Goal: Information Seeking & Learning: Find specific page/section

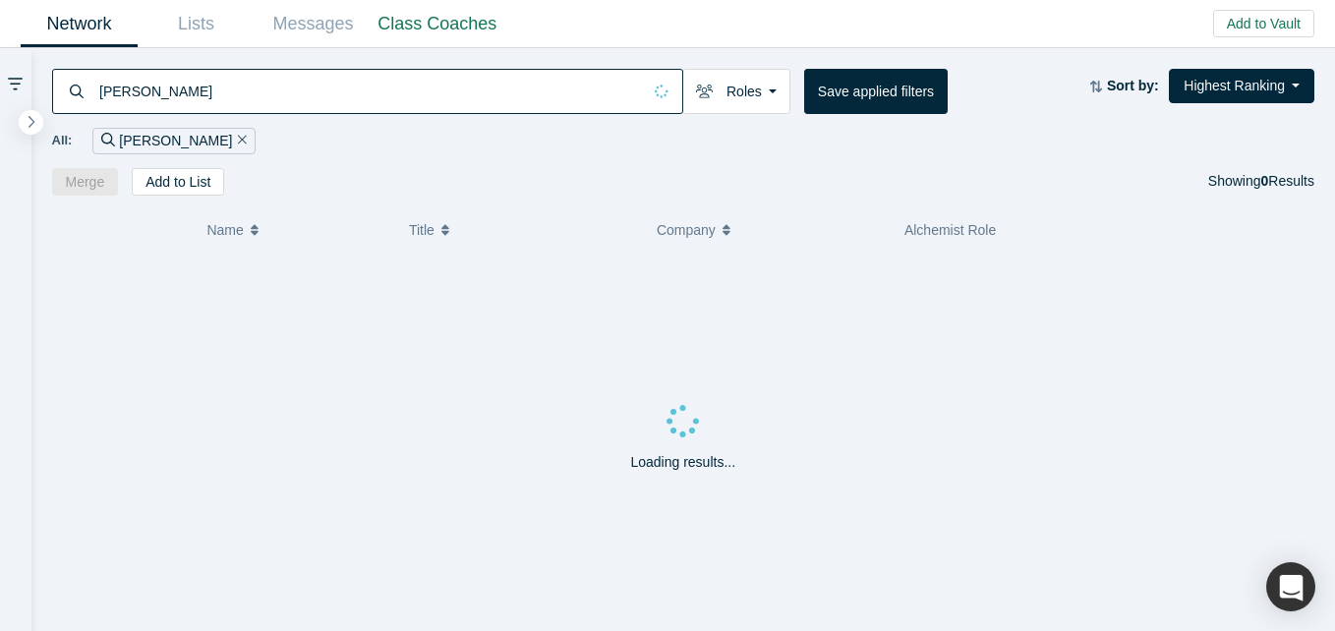
click at [399, 85] on input "[PERSON_NAME]" at bounding box center [368, 91] width 543 height 46
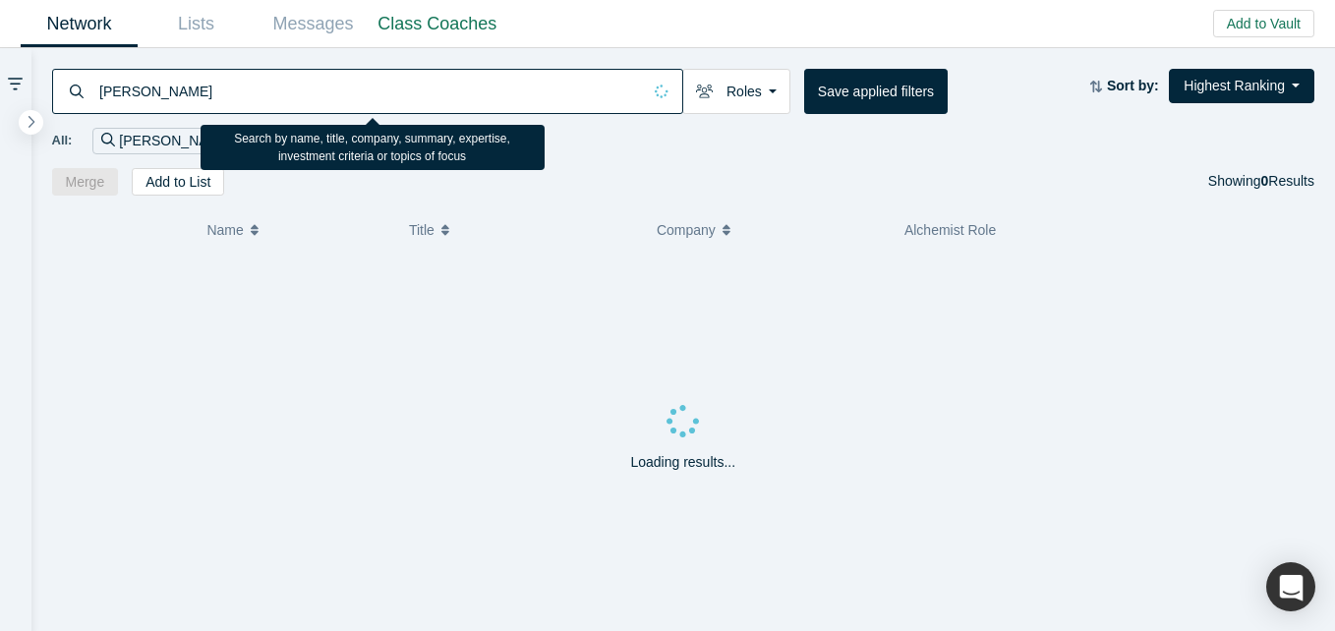
click at [399, 85] on input "[PERSON_NAME]" at bounding box center [368, 91] width 543 height 46
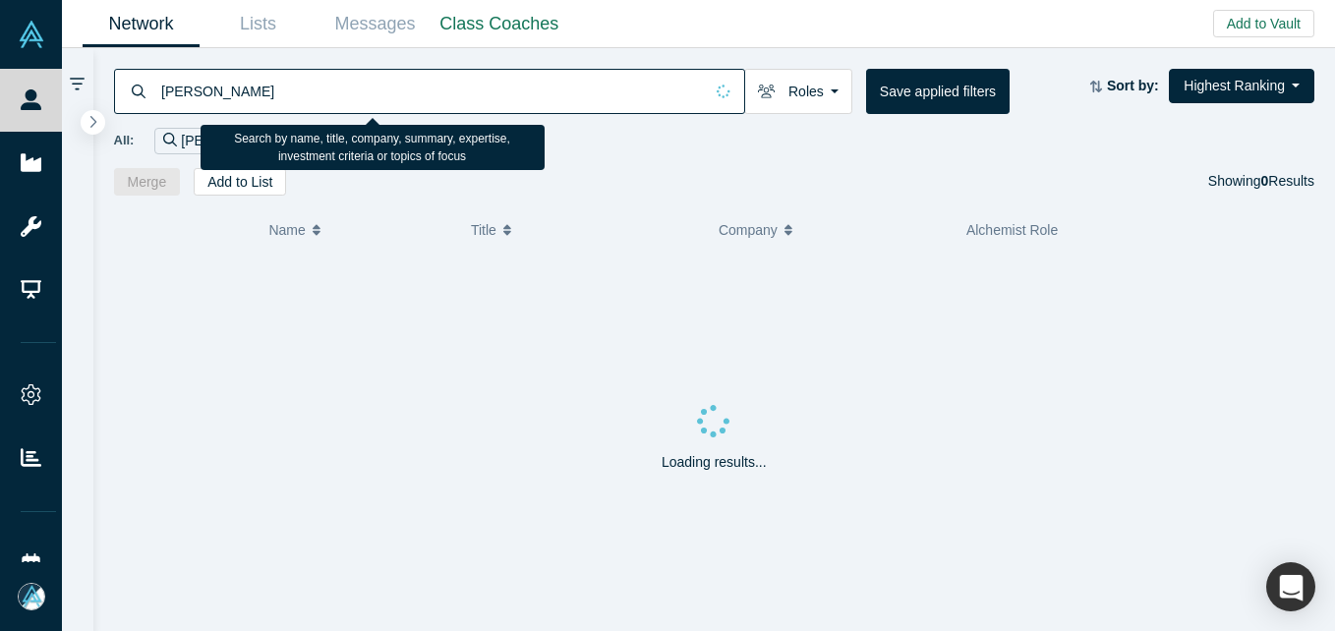
paste input "[US_STATE][PERSON_NAME]"
type input "[US_STATE][PERSON_NAME]"
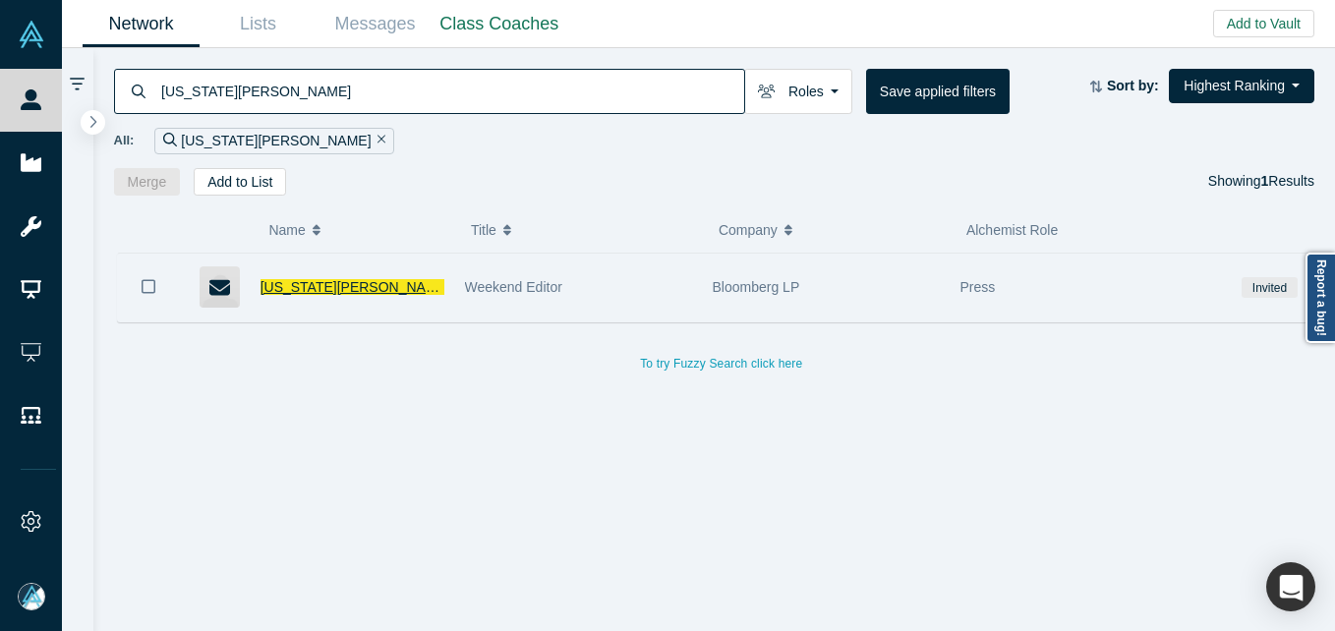
click at [344, 279] on span "[US_STATE][PERSON_NAME]" at bounding box center [355, 287] width 190 height 16
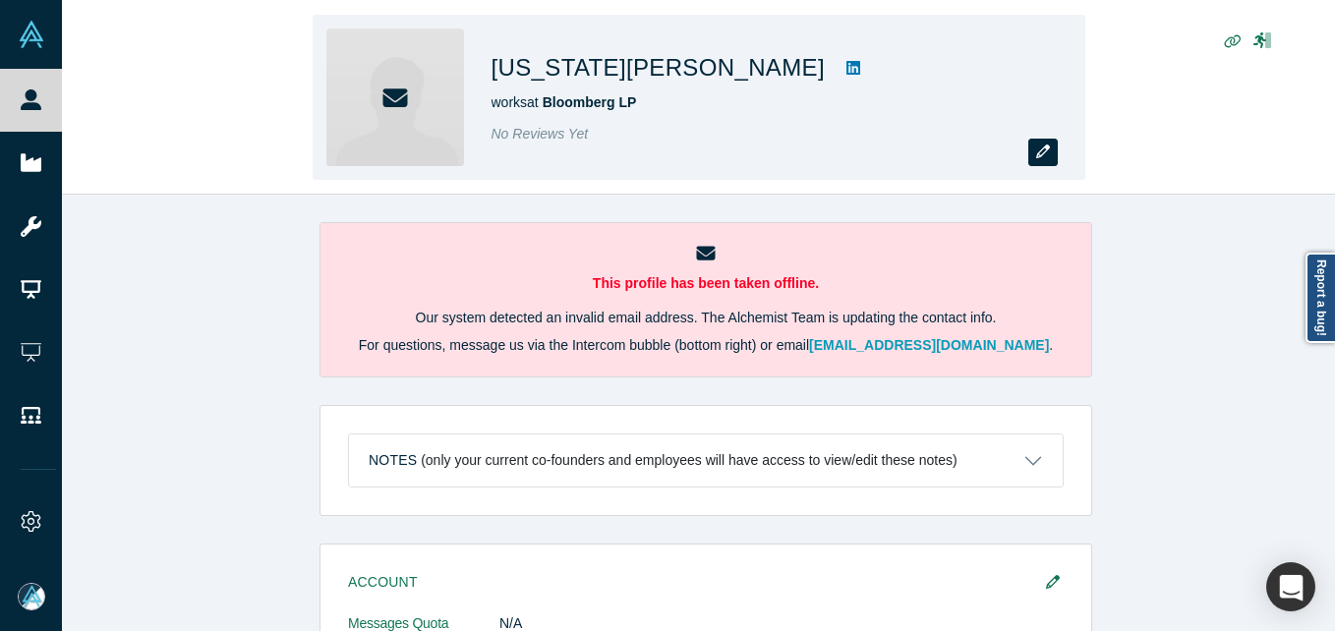
click at [1037, 150] on icon "button" at bounding box center [1043, 151] width 14 height 14
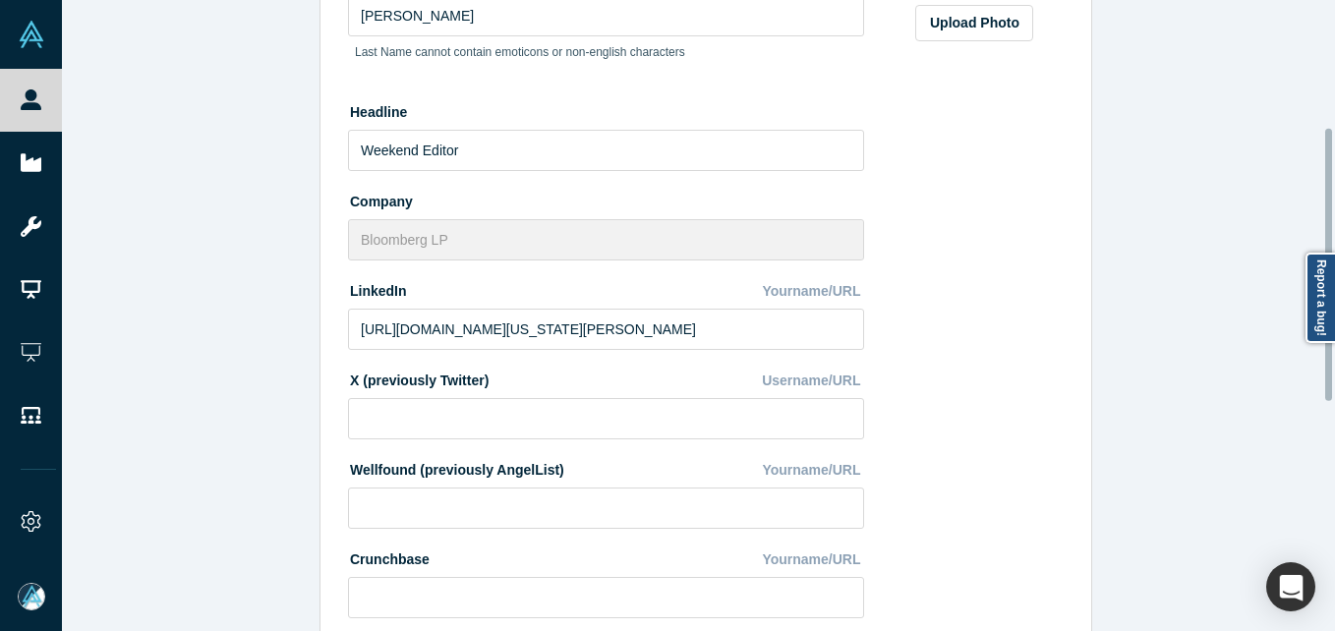
scroll to position [826, 0]
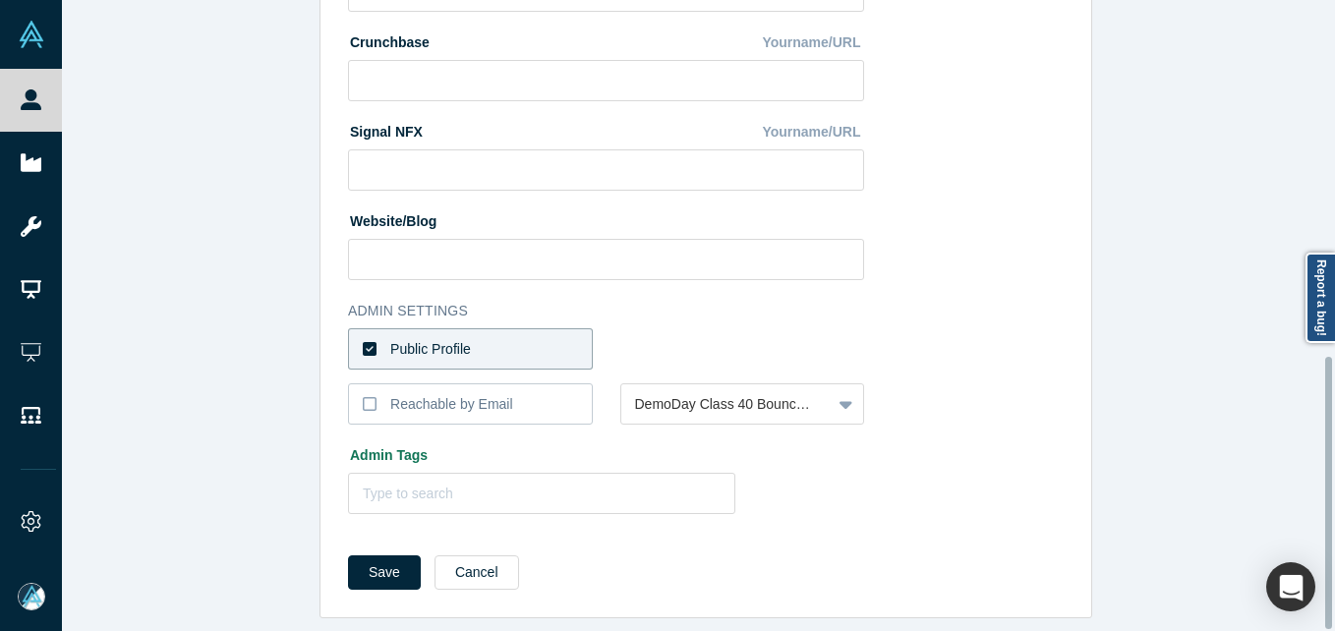
click at [498, 339] on label "Public Profile" at bounding box center [470, 348] width 245 height 41
click at [0, 0] on input "Public Profile" at bounding box center [0, 0] width 0 height 0
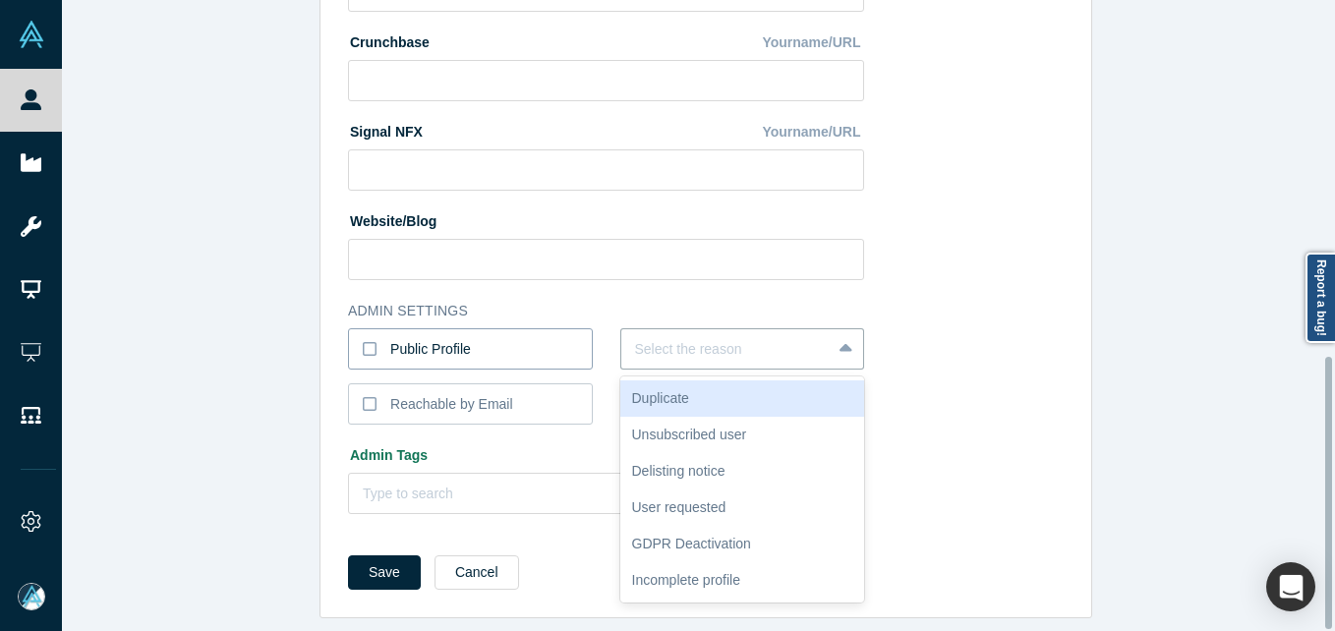
click at [780, 339] on div at bounding box center [726, 349] width 183 height 25
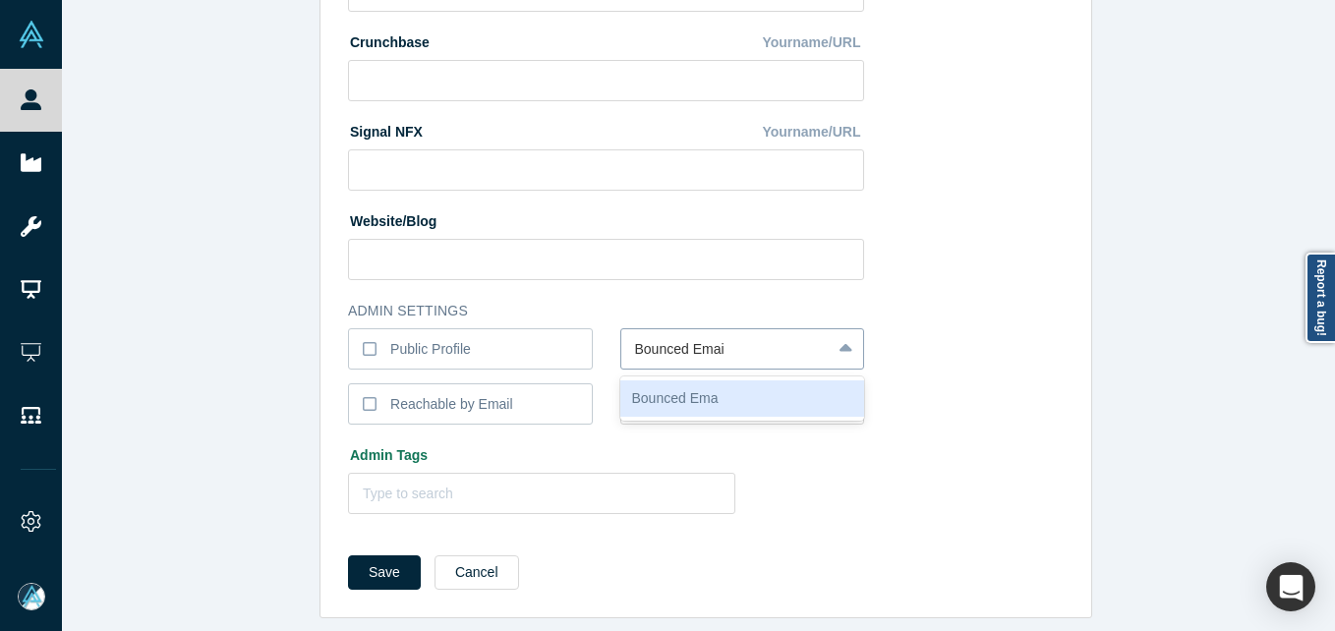
type input "Bounced Email"
click at [348, 555] on button "Save" at bounding box center [384, 572] width 73 height 34
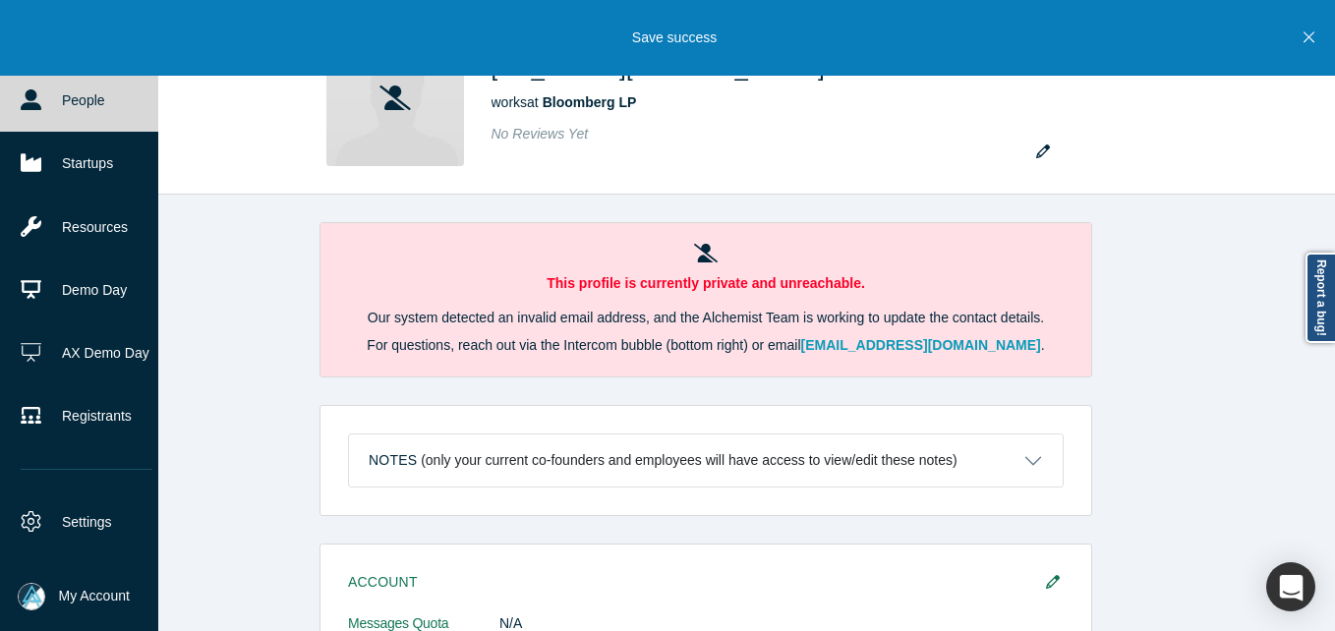
click at [89, 114] on link "People" at bounding box center [86, 100] width 173 height 63
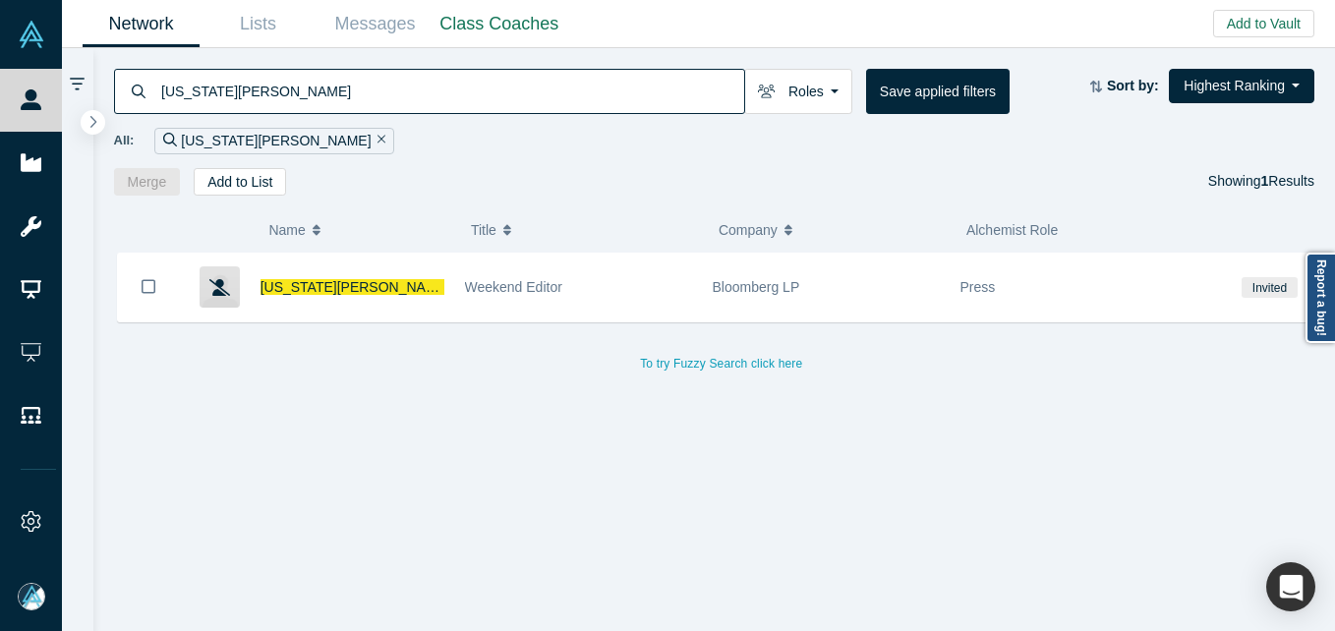
click at [506, 118] on div "All: [US_STATE][PERSON_NAME]" at bounding box center [714, 134] width 1201 height 40
drag, startPoint x: 506, startPoint y: 118, endPoint x: 495, endPoint y: 80, distance: 39.8
click at [495, 80] on input "[US_STATE][PERSON_NAME]" at bounding box center [451, 91] width 585 height 46
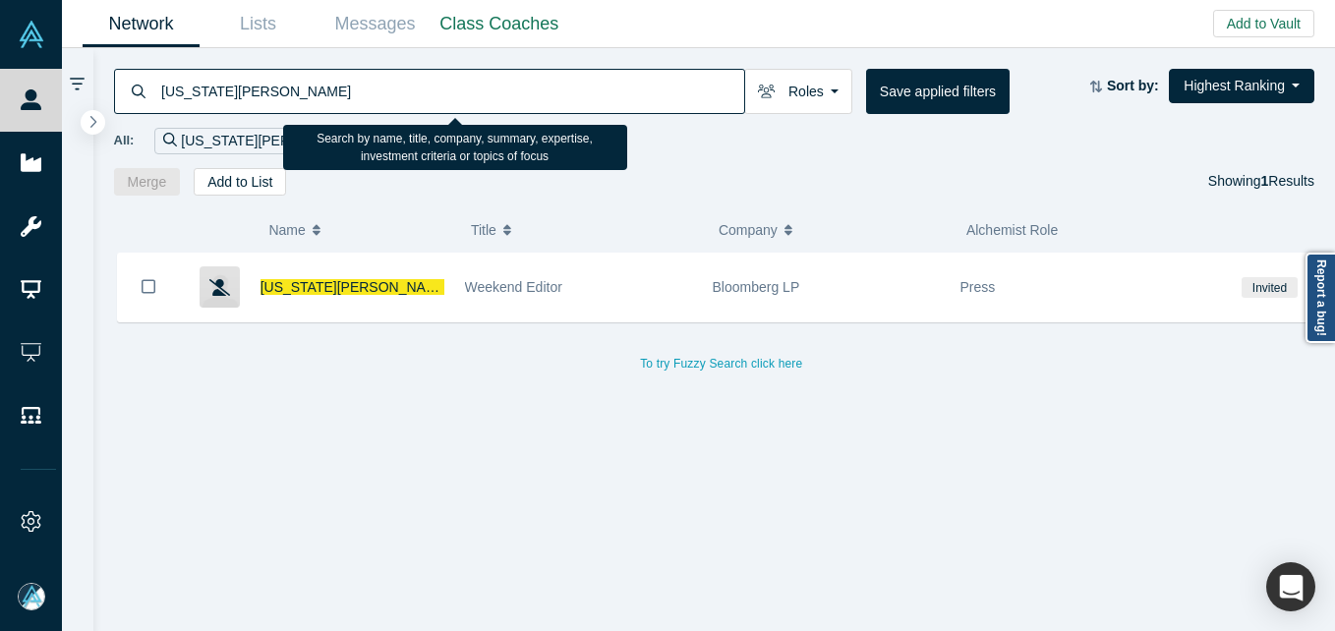
click at [495, 80] on input "[US_STATE][PERSON_NAME]" at bounding box center [451, 91] width 585 height 46
paste input "[PERSON_NAME]"
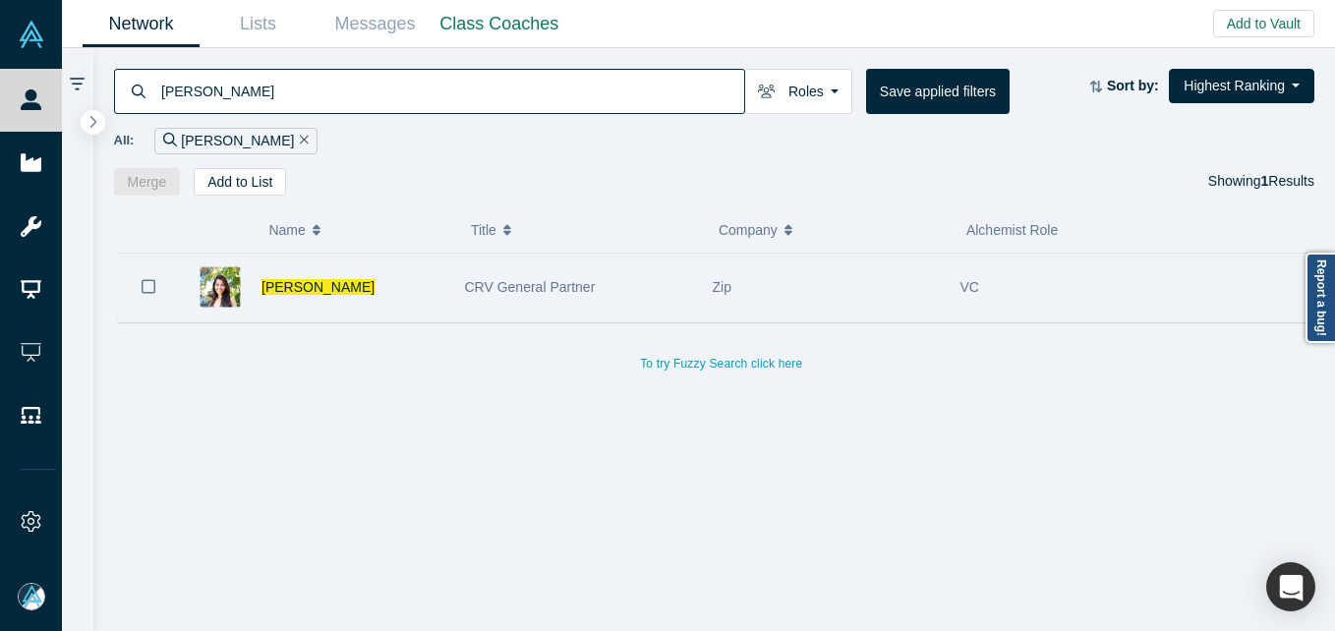
click at [391, 294] on div "[PERSON_NAME]" at bounding box center [352, 288] width 183 height 68
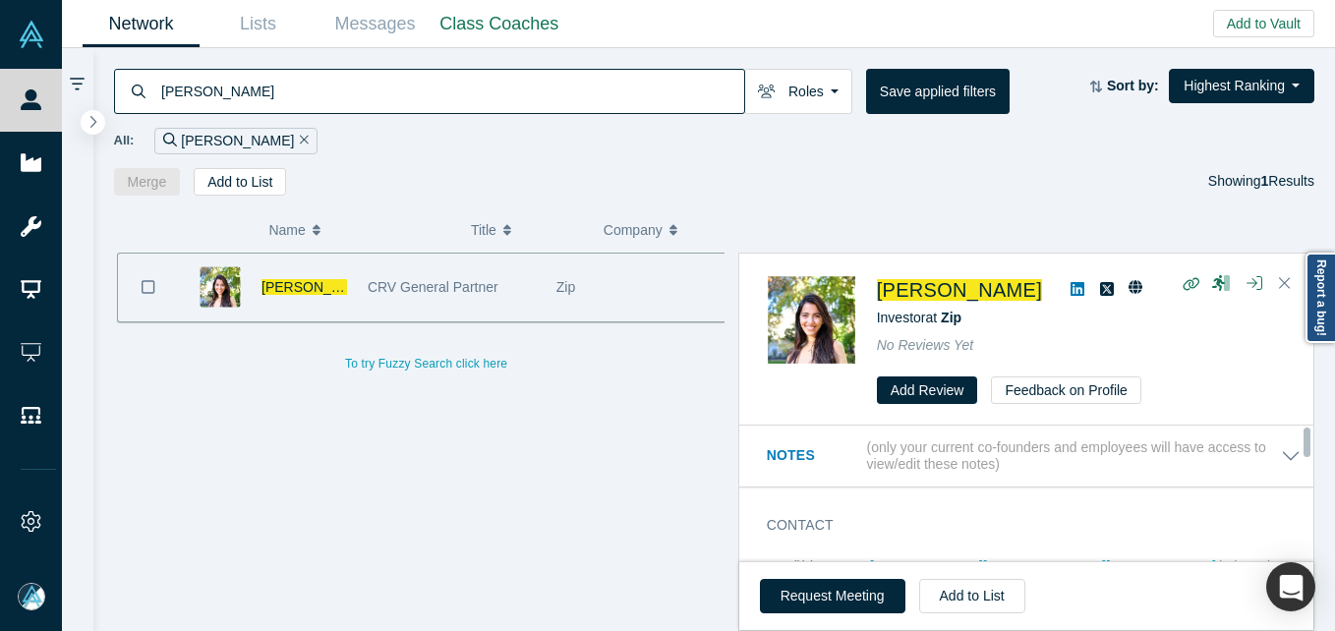
scroll to position [98, 0]
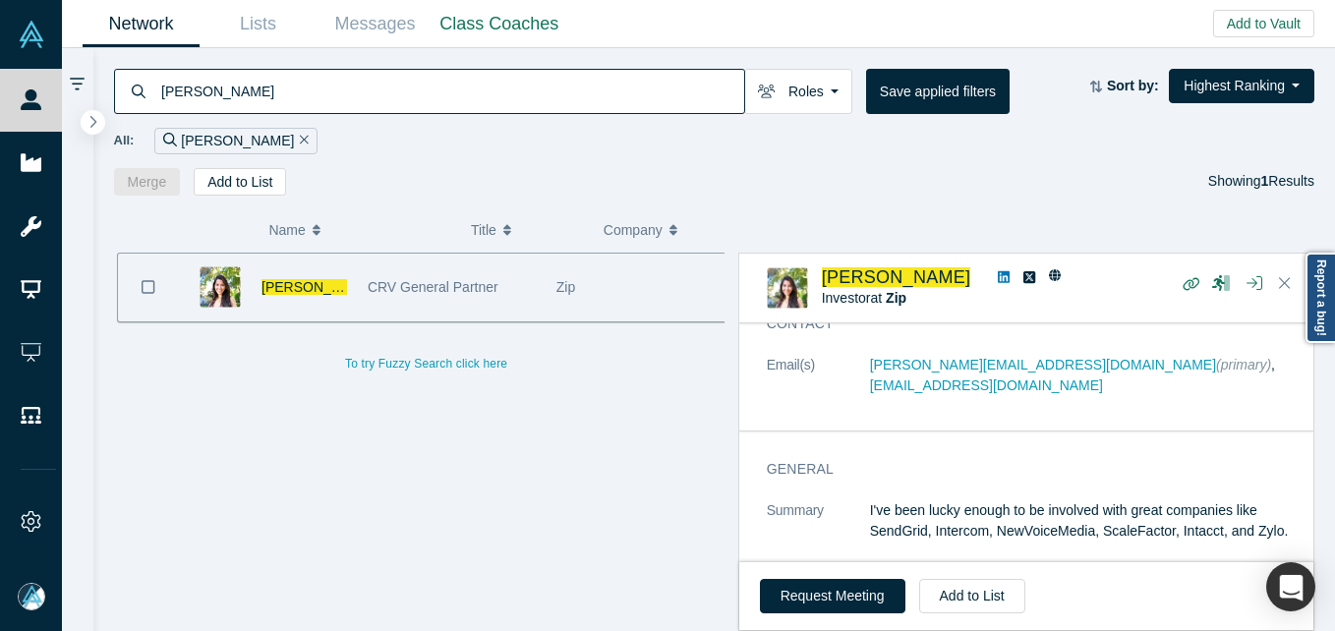
click at [438, 102] on input "[PERSON_NAME]" at bounding box center [451, 91] width 585 height 46
click at [438, 101] on input "Anna Khan" at bounding box center [451, 91] width 585 height 46
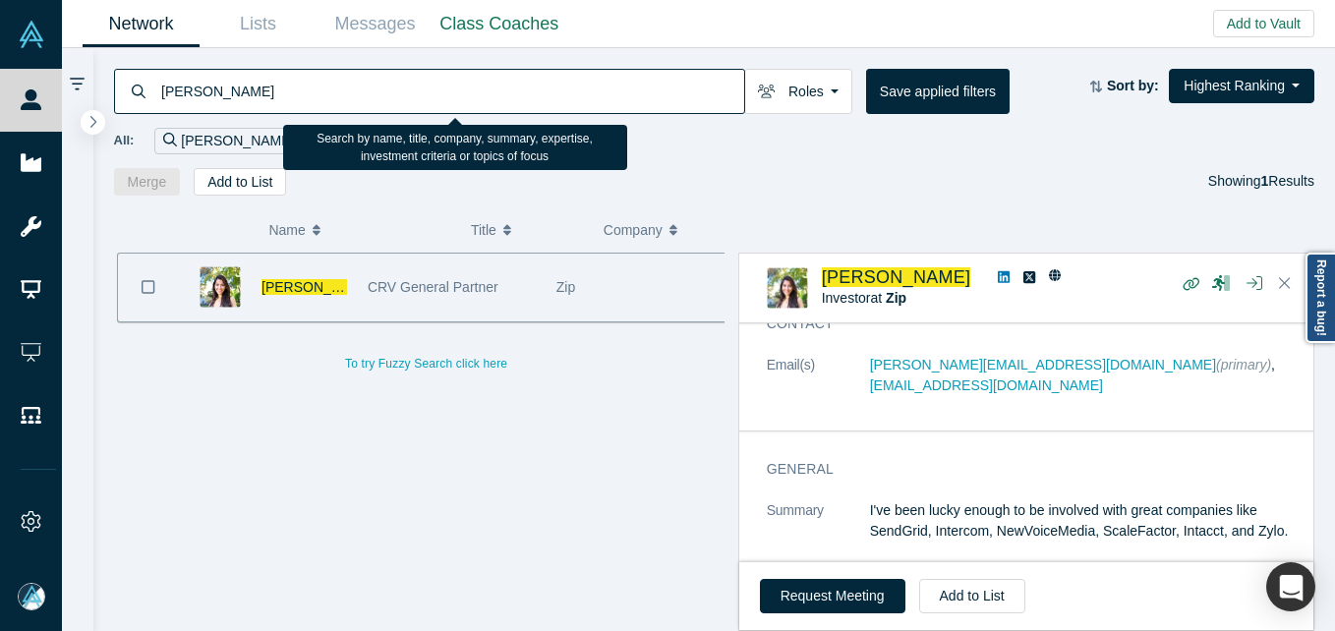
click at [438, 101] on input "Anna Khan" at bounding box center [451, 91] width 585 height 46
paste input "Ben Davenport"
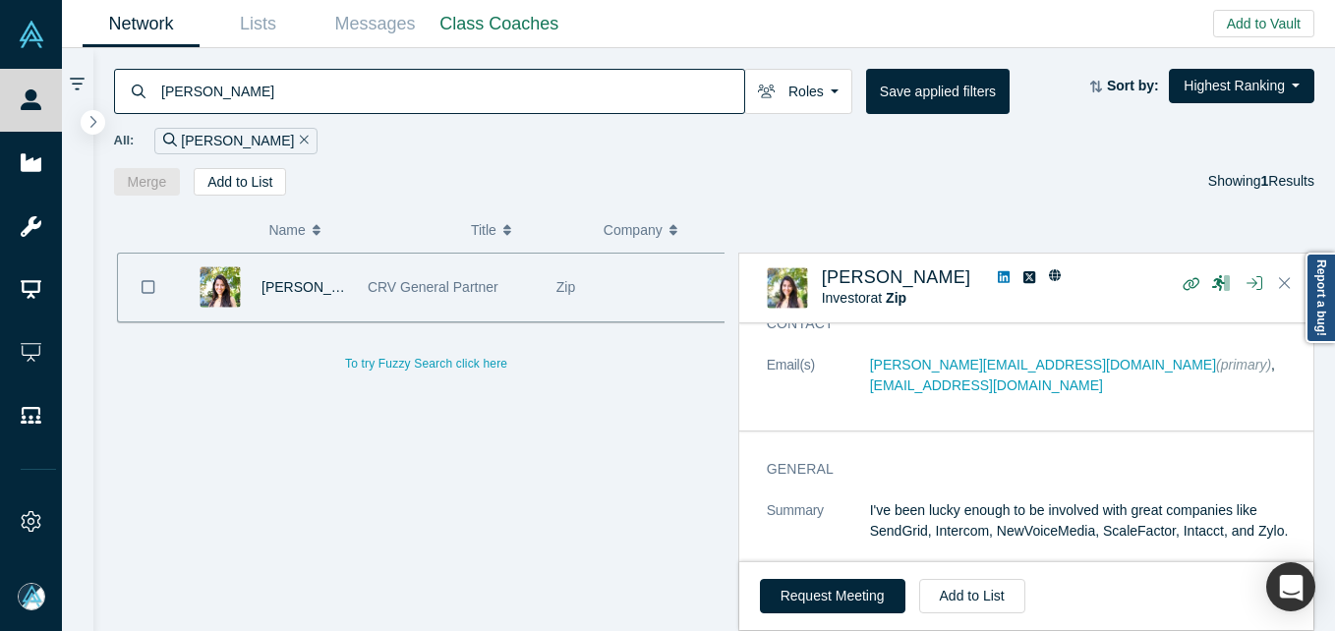
type input "Ben Davenport"
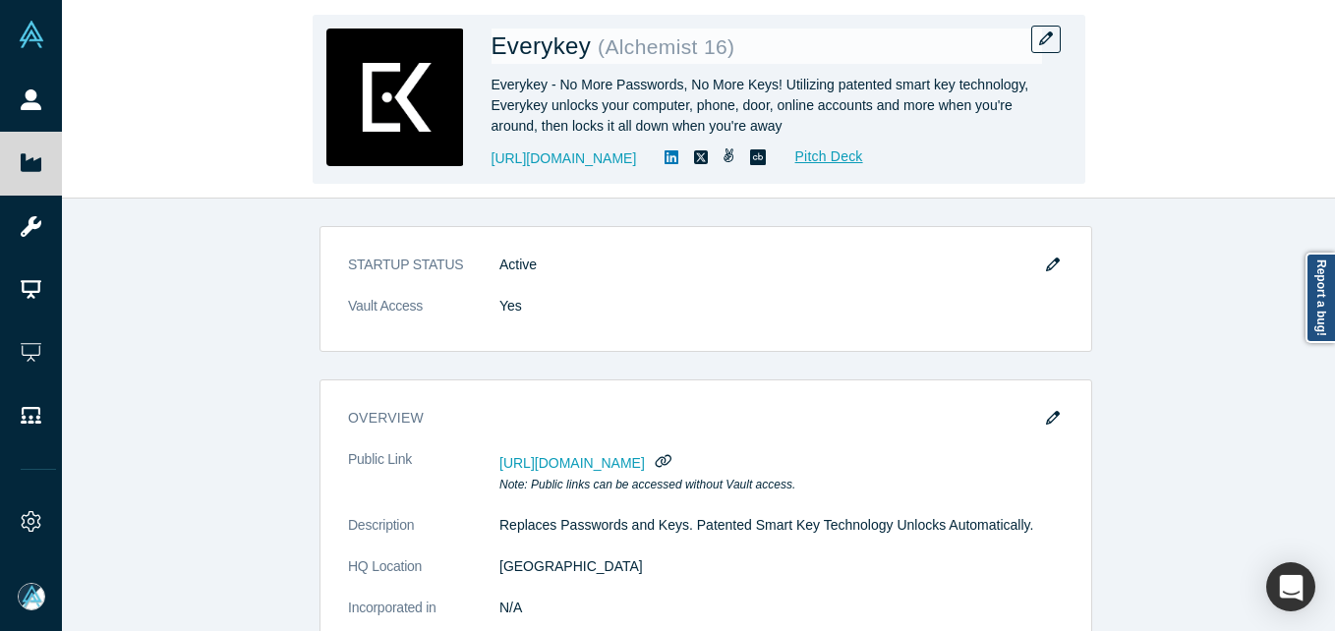
scroll to position [869, 0]
